Goal: Task Accomplishment & Management: Use online tool/utility

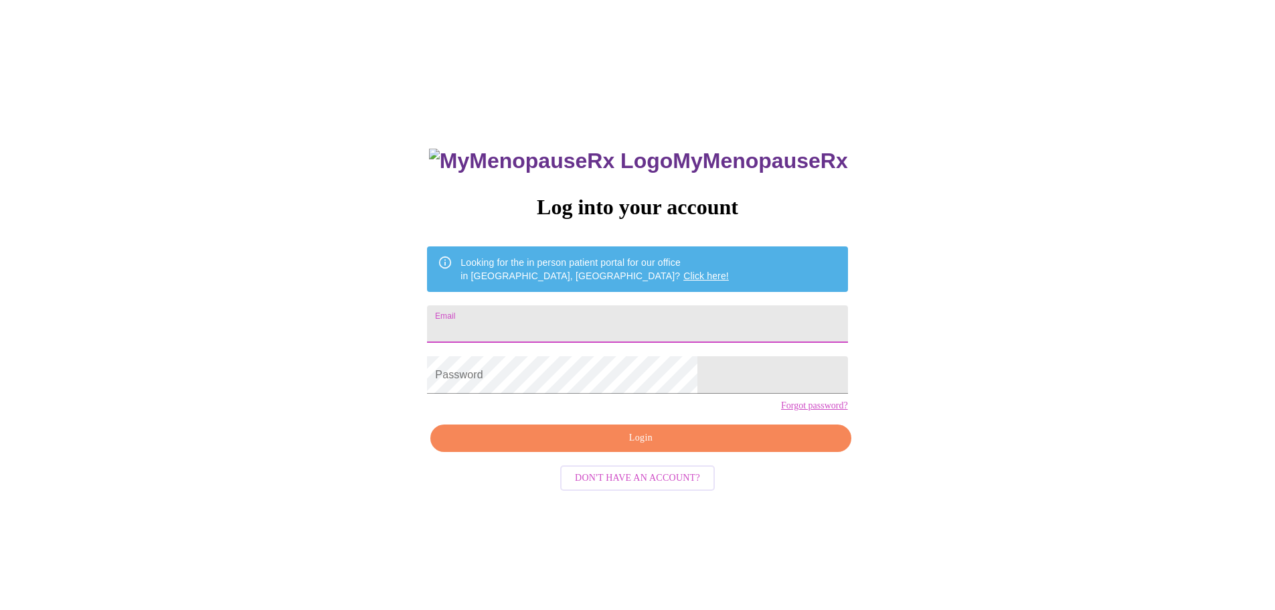
click at [535, 309] on input "Email" at bounding box center [637, 323] width 420 height 37
click at [599, 331] on input "esanders0202" at bounding box center [637, 323] width 420 height 37
type input "[EMAIL_ADDRESS][DOMAIN_NAME]"
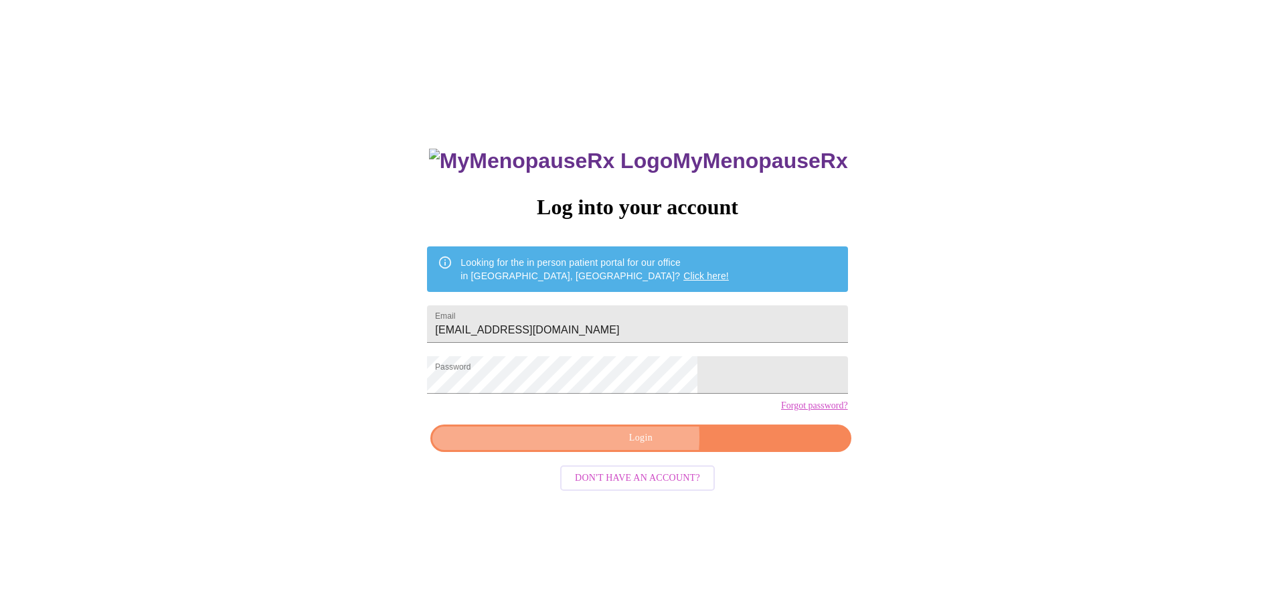
click at [612, 446] on span "Login" at bounding box center [641, 438] width 390 height 17
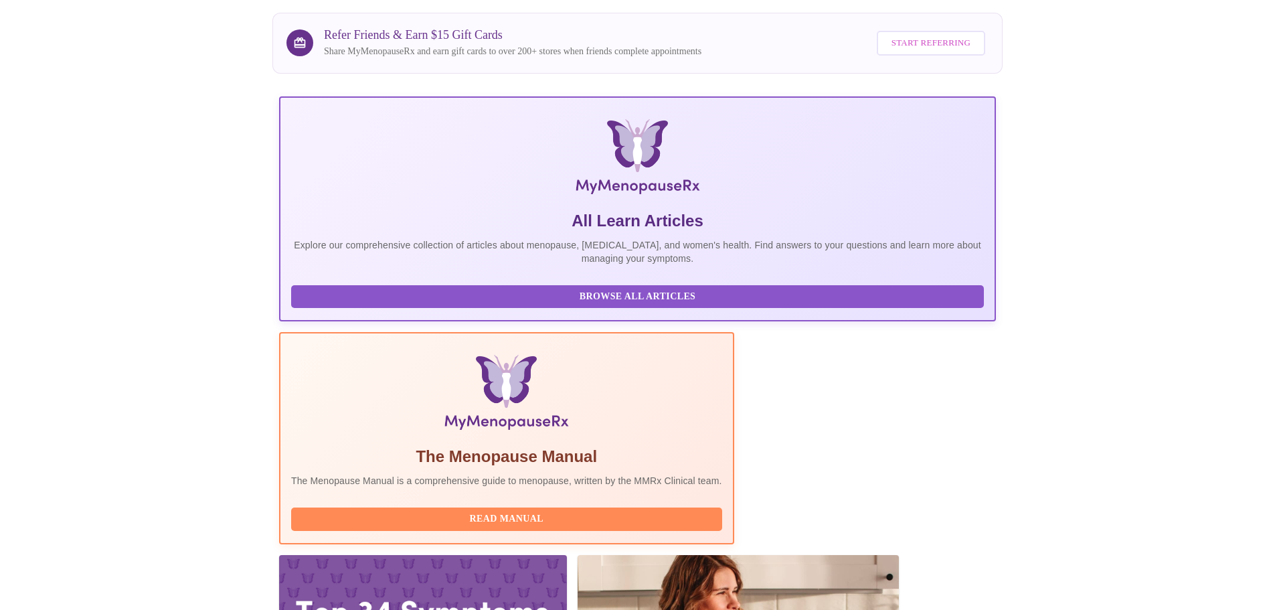
scroll to position [123, 0]
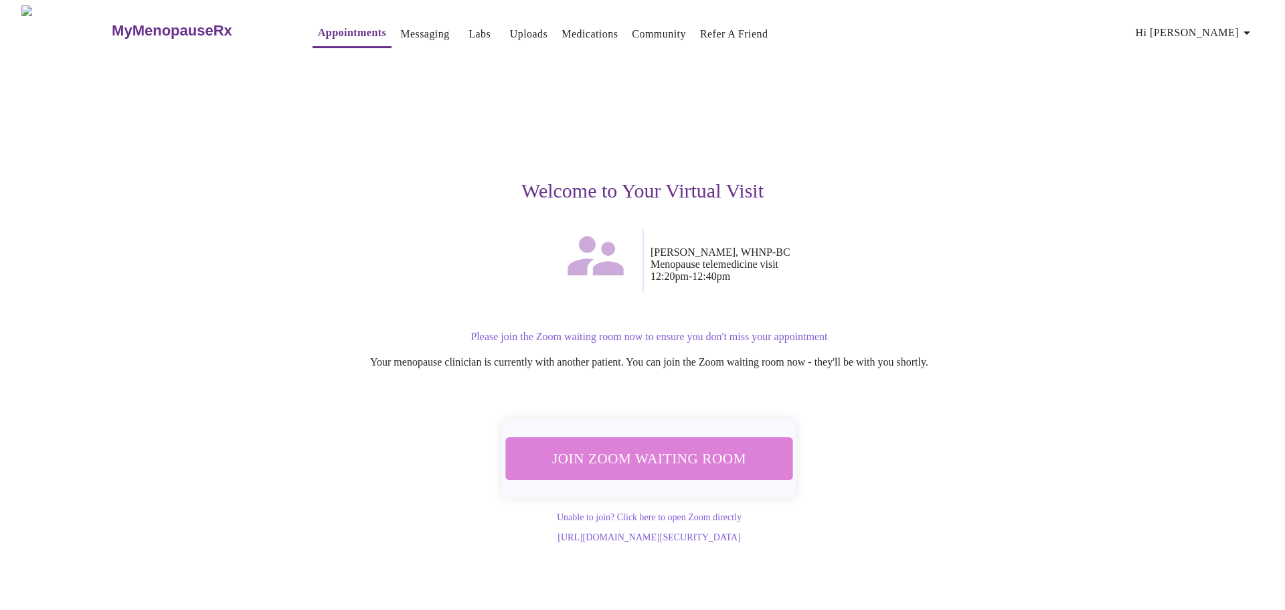
click at [687, 456] on span "Join Zoom Waiting Room" at bounding box center [649, 458] width 254 height 25
